Goal: Information Seeking & Learning: Understand process/instructions

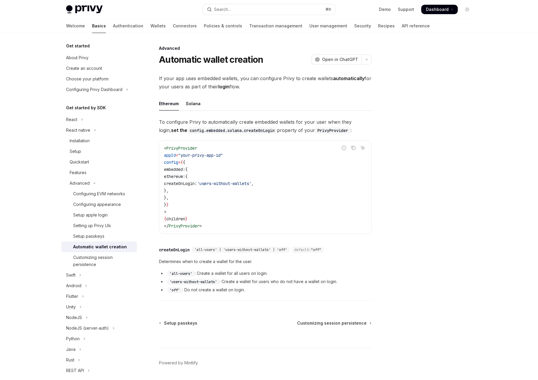
click at [210, 264] on span "Determines when to create a wallet for the user." at bounding box center [265, 261] width 213 height 7
click at [238, 269] on div "Determines when to create a wallet for the user. 'all-users' : Create a wallet …" at bounding box center [265, 275] width 213 height 35
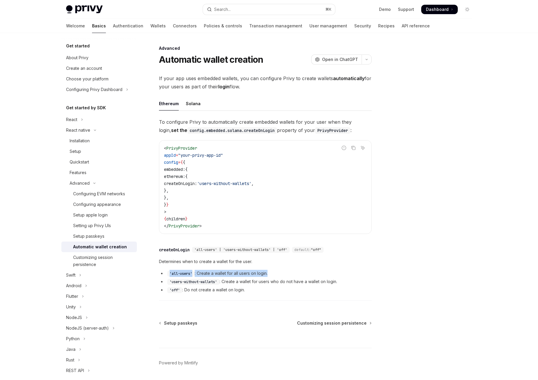
click at [238, 269] on div "Determines when to create a wallet for the user. 'all-users' : Create a wallet …" at bounding box center [265, 275] width 213 height 35
click at [237, 275] on li "'all-users' : Create a wallet for all users on login." at bounding box center [265, 273] width 213 height 7
click at [236, 275] on li "'all-users' : Create a wallet for all users on login." at bounding box center [265, 273] width 213 height 7
click at [255, 279] on li "'users-without-wallets' : Create a wallet for users who do not have a wallet on…" at bounding box center [265, 281] width 213 height 7
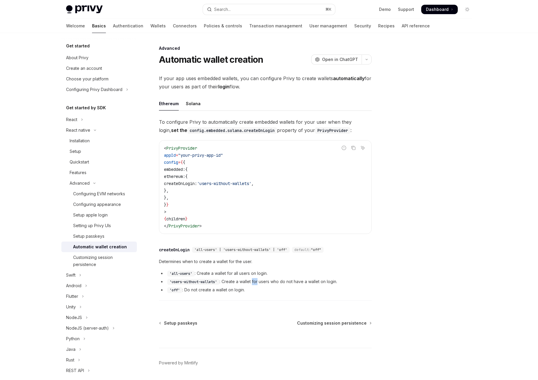
click at [255, 279] on li "'users-without-wallets' : Create a wallet for users who do not have a wallet on…" at bounding box center [265, 281] width 213 height 7
click at [263, 285] on li "'users-without-wallets' : Create a wallet for users who do not have a wallet on…" at bounding box center [265, 281] width 213 height 7
drag, startPoint x: 256, startPoint y: 284, endPoint x: 251, endPoint y: 289, distance: 7.3
click at [251, 289] on ul "'all-users' : Create a wallet for all users on login. 'users-without-wallets' :…" at bounding box center [265, 282] width 213 height 24
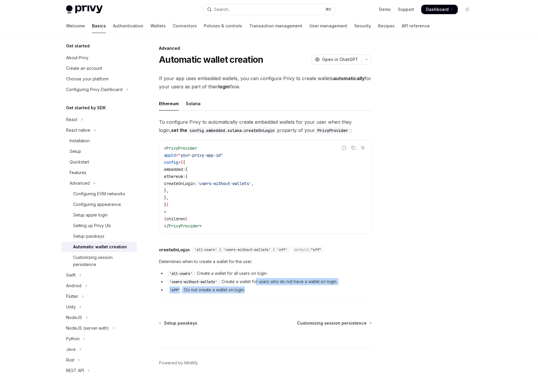
click at [251, 289] on li "'off' : Do not create a wallet on login." at bounding box center [265, 290] width 213 height 7
click at [241, 283] on li "'users-without-wallets' : Create a wallet for users who do not have a wallet on…" at bounding box center [265, 281] width 213 height 7
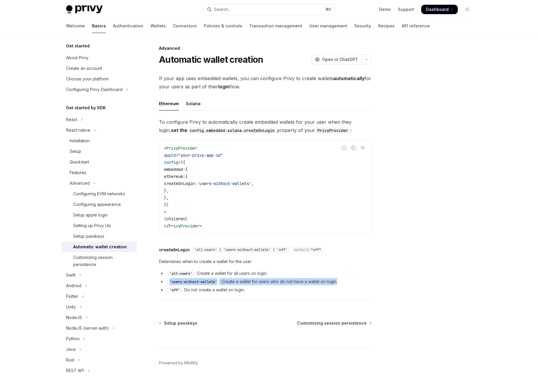
click at [241, 283] on li "'users-without-wallets' : Create a wallet for users who do not have a wallet on…" at bounding box center [265, 281] width 213 height 7
click at [319, 323] on span "Customizing session persistence" at bounding box center [332, 324] width 70 height 6
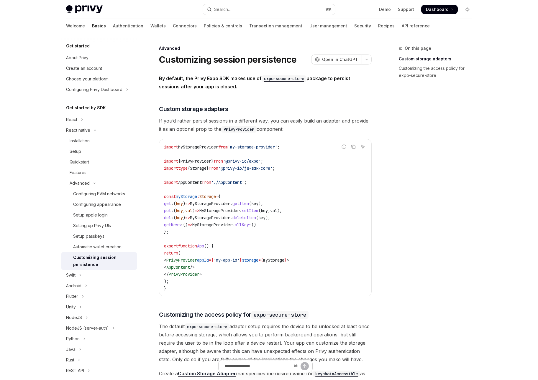
click at [303, 170] on code "import MyStorageProvider from 'my-storage-provider' ; import { PrivyProvider } …" at bounding box center [265, 218] width 203 height 149
click at [308, 183] on code "import MyStorageProvider from 'my-storage-provider' ; import { PrivyProvider } …" at bounding box center [265, 218] width 203 height 149
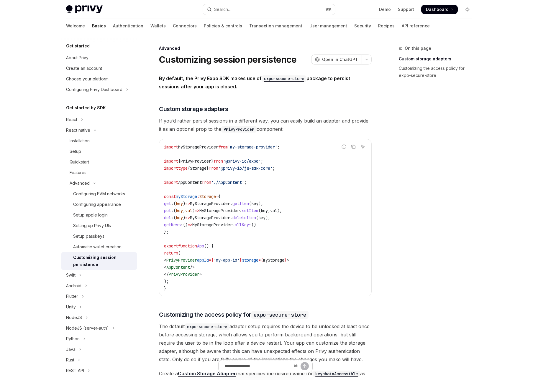
click at [310, 126] on span "If you’d rather persist sessions in a different way, you can easily build an ad…" at bounding box center [265, 125] width 213 height 17
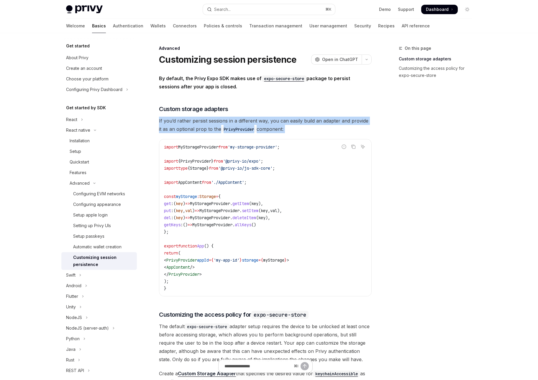
click at [310, 129] on span "If you’d rather persist sessions in a different way, you can easily build an ad…" at bounding box center [265, 125] width 213 height 17
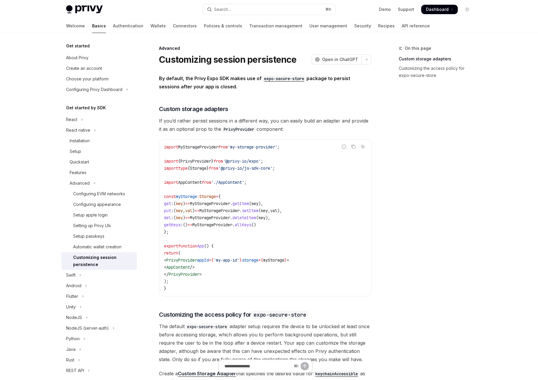
type textarea "*"
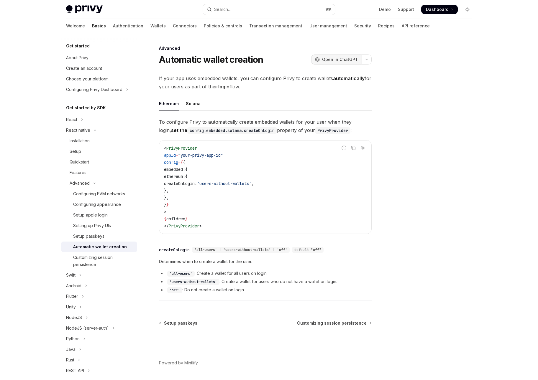
click at [334, 61] on span "Open in ChatGPT" at bounding box center [340, 60] width 36 height 6
